Goal: Browse casually: Explore the website without a specific task or goal

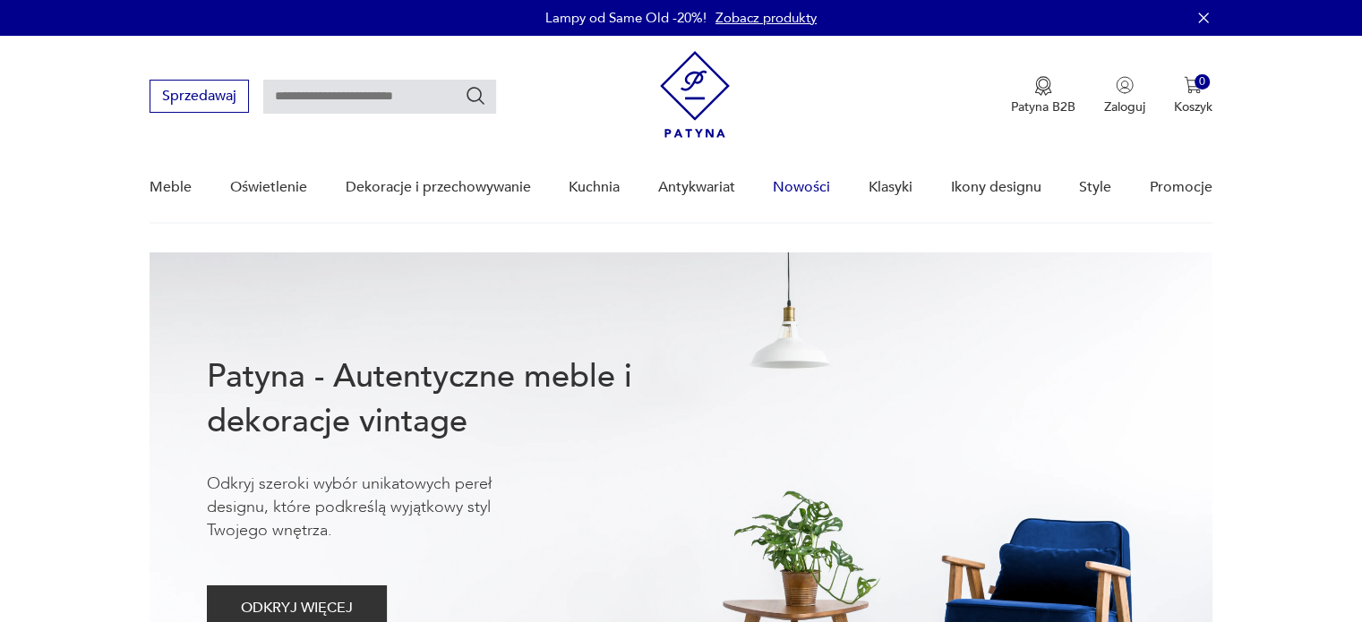
click at [826, 178] on link "Nowości" at bounding box center [801, 187] width 57 height 69
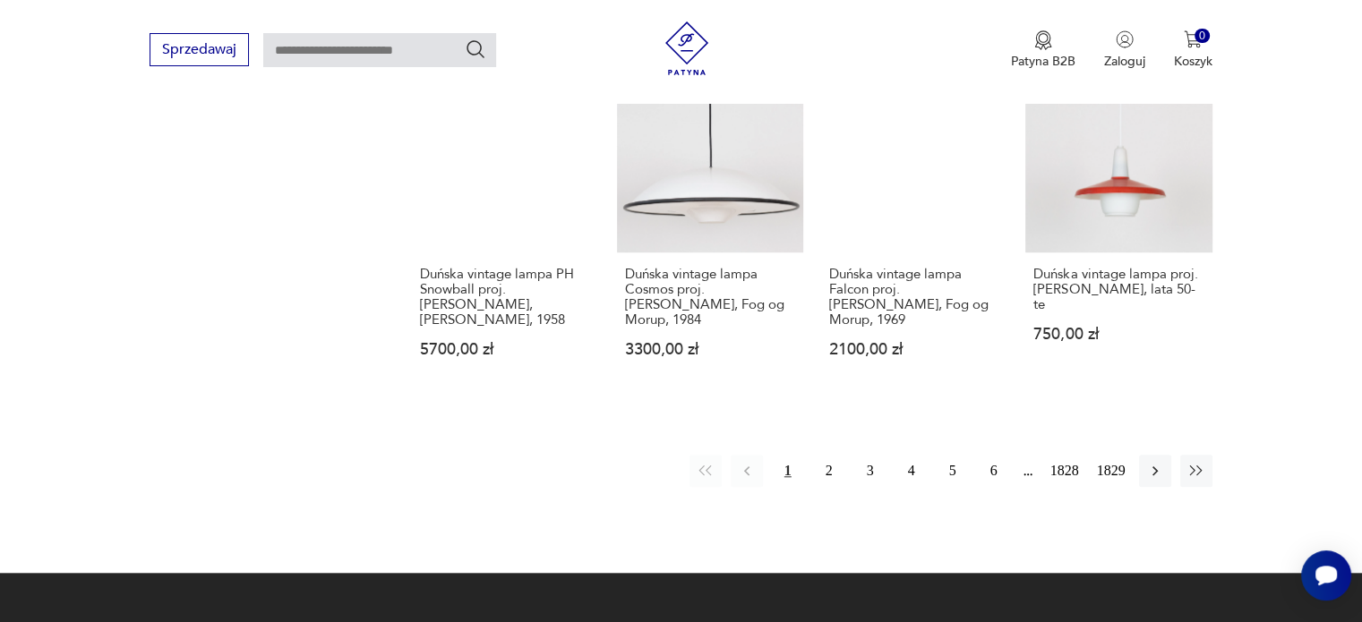
scroll to position [1616, 0]
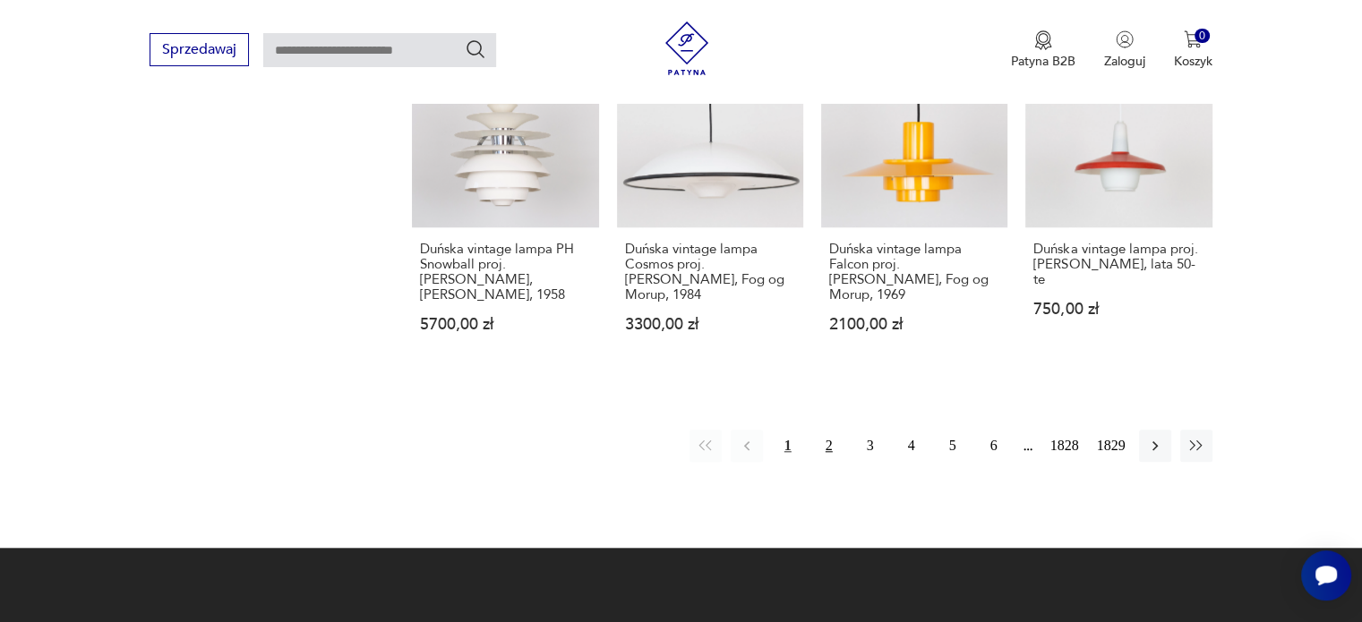
click at [831, 430] on button "2" at bounding box center [829, 446] width 32 height 32
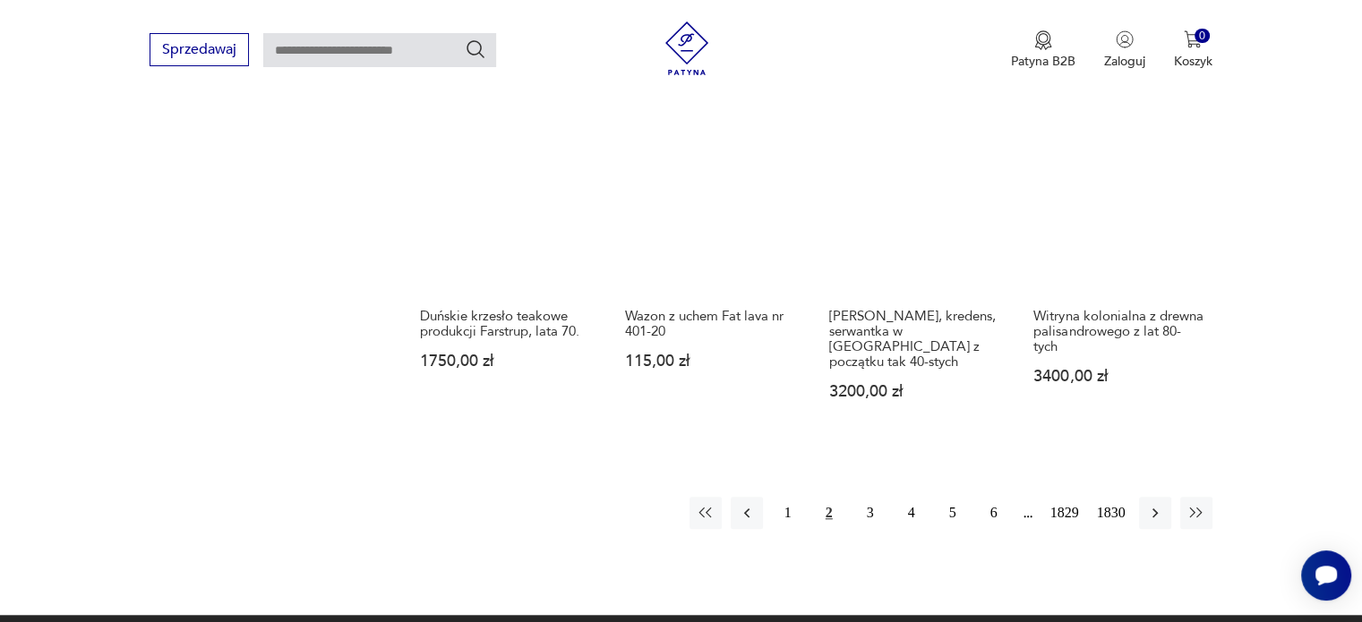
scroll to position [1544, 0]
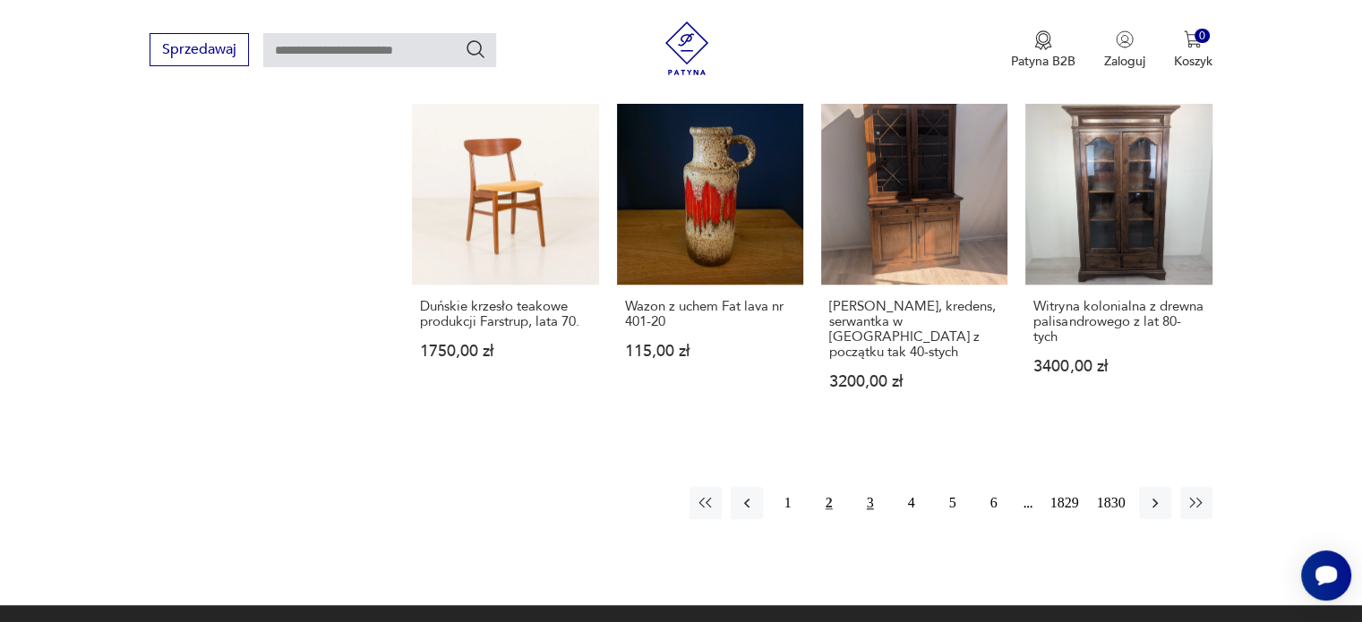
click at [871, 487] on button "3" at bounding box center [870, 503] width 32 height 32
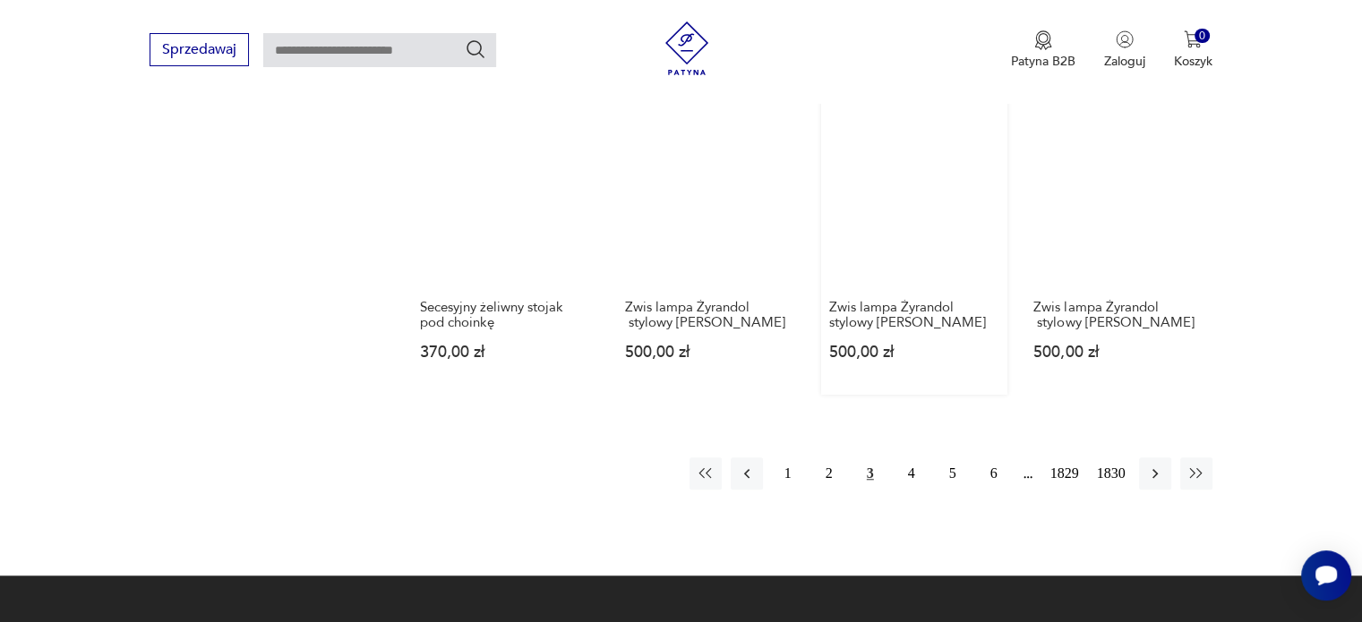
scroll to position [1532, 0]
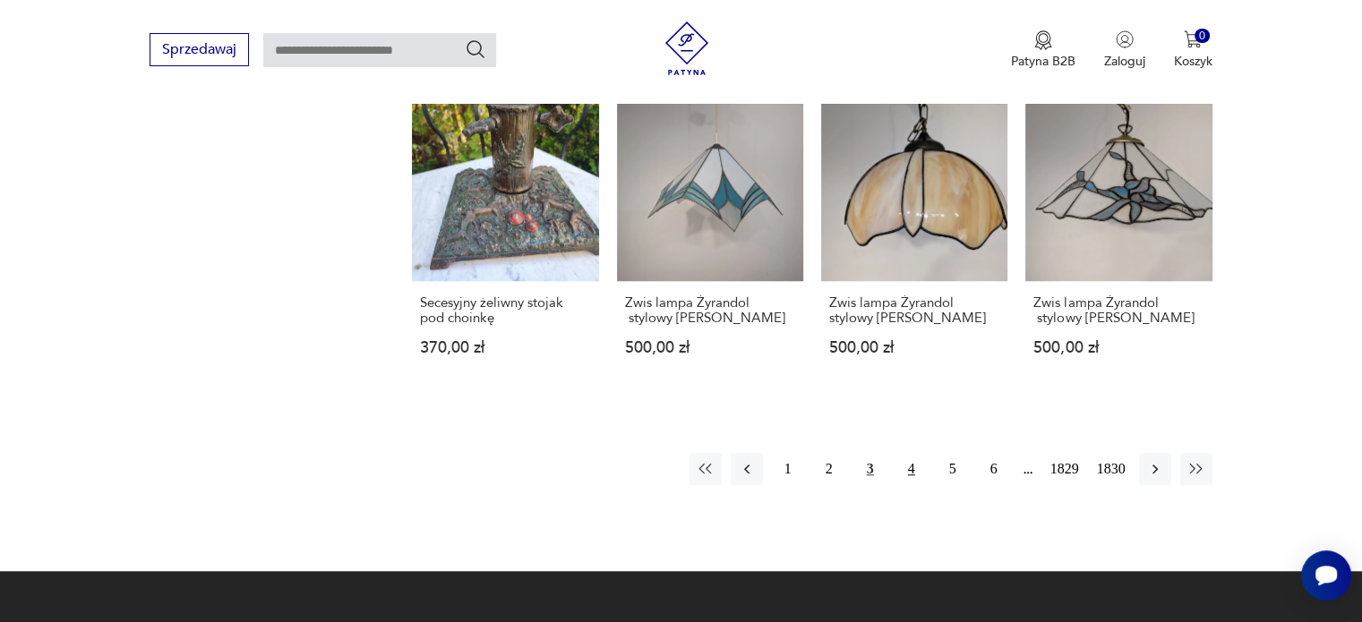
click at [915, 453] on button "4" at bounding box center [911, 469] width 32 height 32
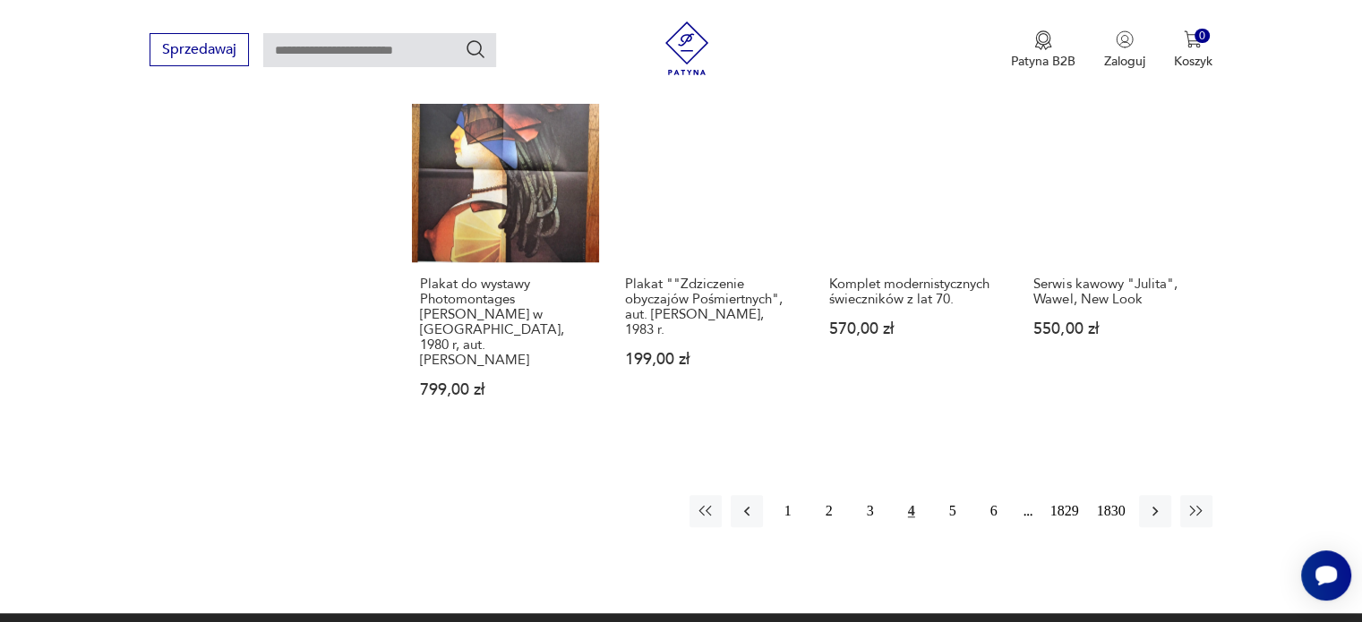
scroll to position [1597, 0]
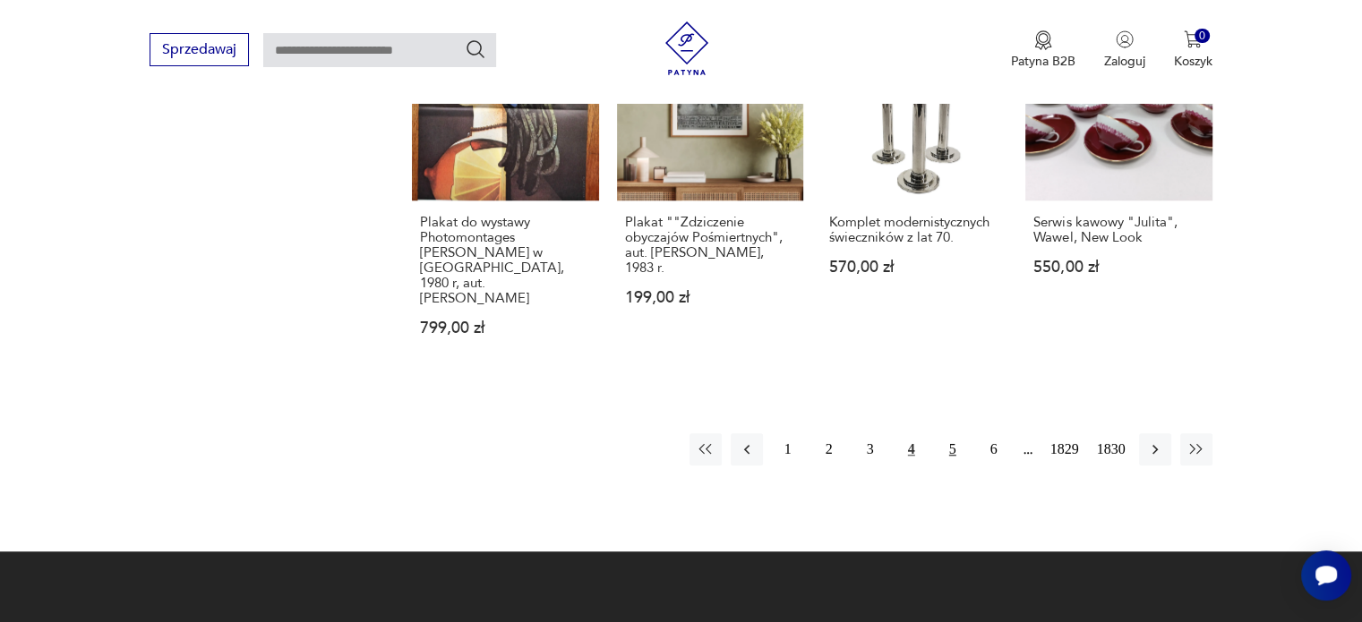
click at [955, 433] on button "5" at bounding box center [953, 449] width 32 height 32
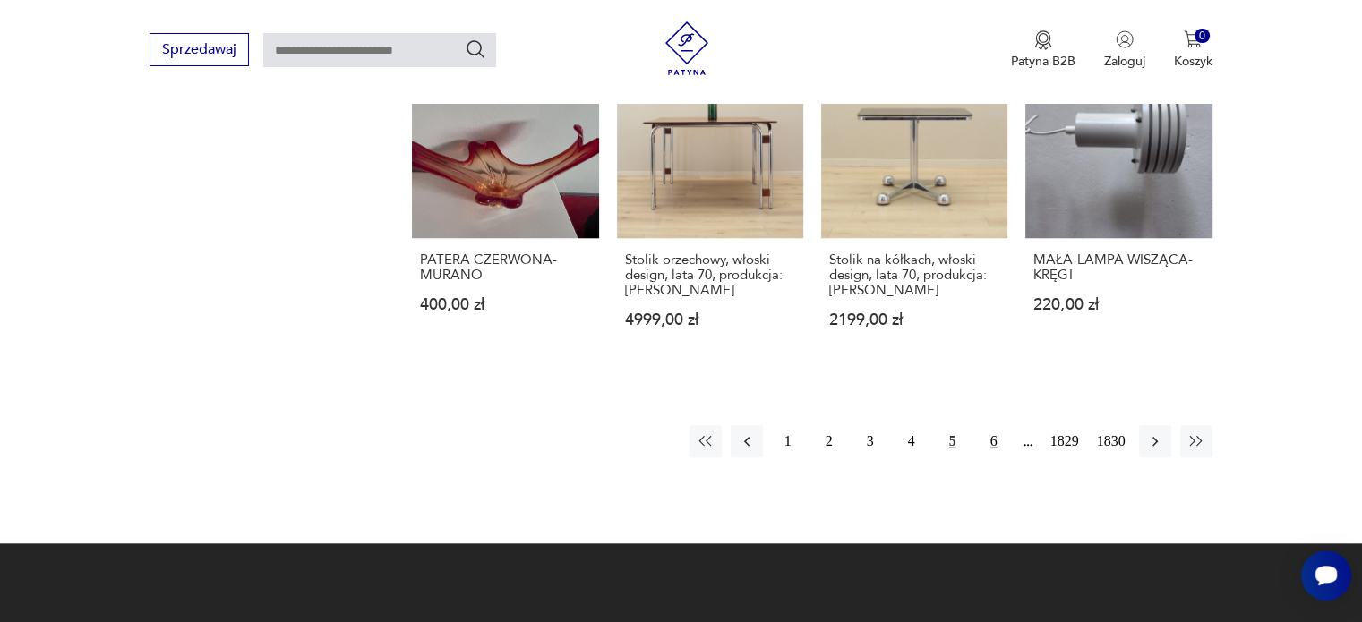
click at [991, 425] on button "6" at bounding box center [994, 441] width 32 height 32
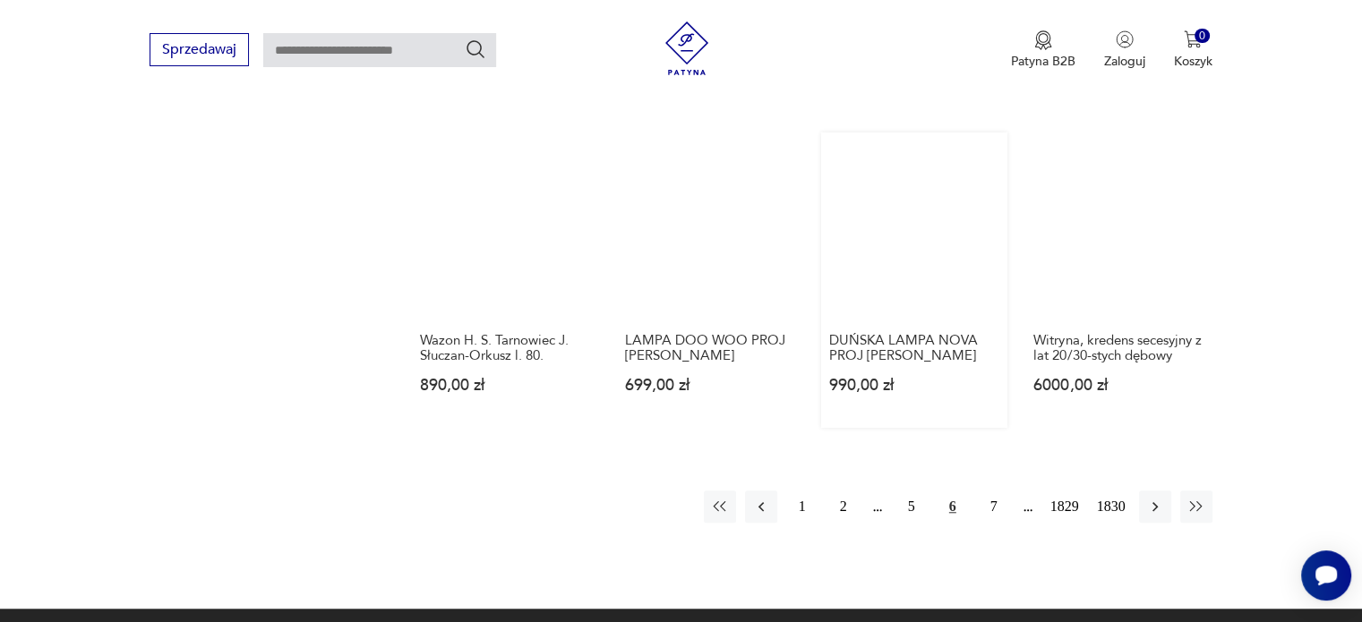
scroll to position [1497, 0]
